Goal: Task Accomplishment & Management: Manage account settings

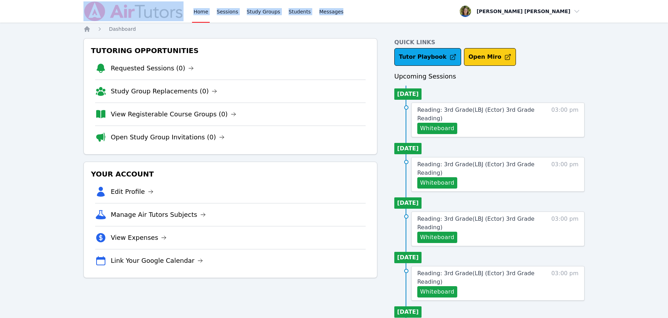
click at [505, 57] on icon "submit" at bounding box center [508, 56] width 7 height 7
click at [200, 12] on link "Home" at bounding box center [200, 11] width 17 height 23
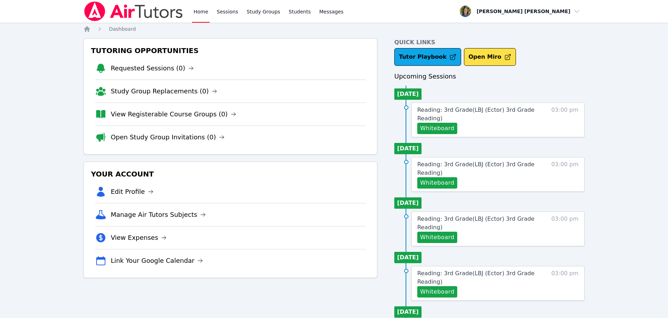
click at [405, 93] on li "[DATE]" at bounding box center [408, 93] width 27 height 11
click at [406, 108] on icon at bounding box center [406, 107] width 4 height 4
click at [444, 109] on span "Reading: 3rd Grade ( LBJ (Ector) 3rd Grade Reading )" at bounding box center [476, 114] width 117 height 15
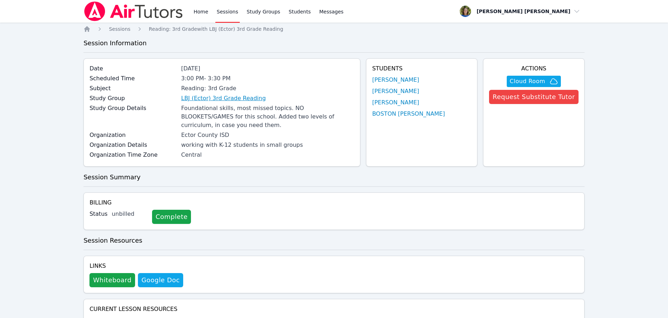
click at [236, 99] on link "LBJ (Ector) 3rd Grade Reading" at bounding box center [223, 98] width 85 height 8
